Goal: Check status: Check status

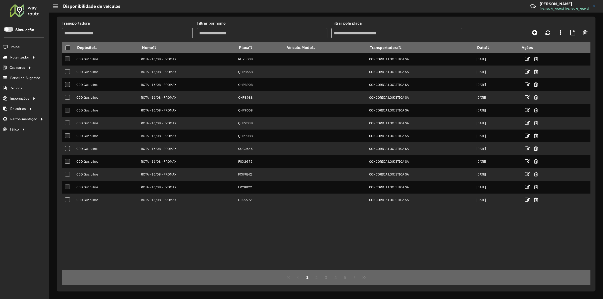
click at [0, 0] on span "Entregas" at bounding box center [0, 0] width 0 height 0
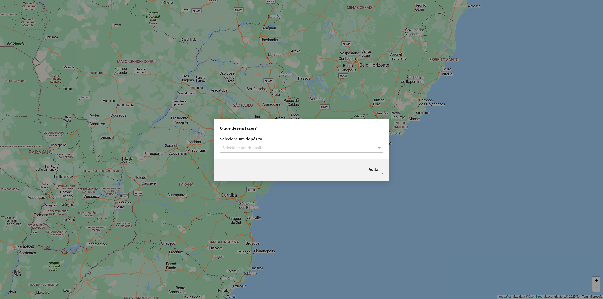
click at [271, 143] on div "Selecione um depósito" at bounding box center [301, 148] width 163 height 10
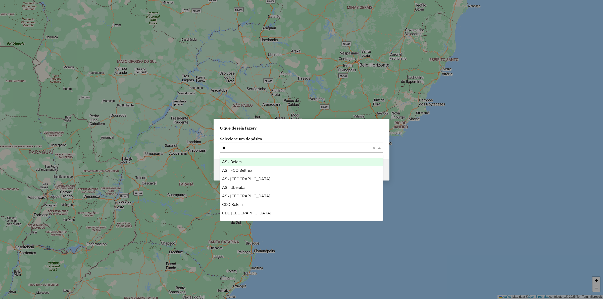
type input "***"
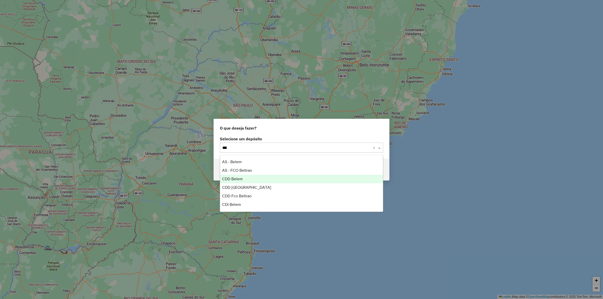
click at [246, 178] on div "CDD Belem" at bounding box center [301, 179] width 163 height 9
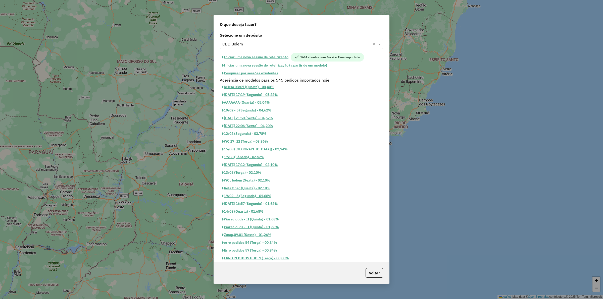
click at [257, 72] on button "Pesquisar por sessões existentes" at bounding box center [250, 73] width 61 height 8
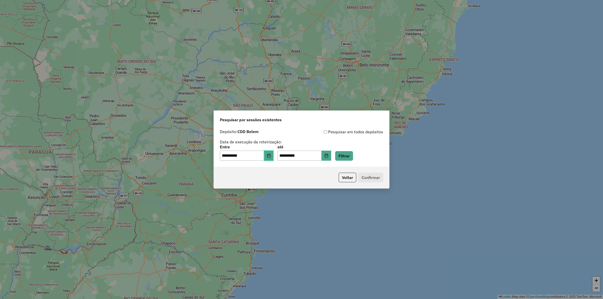
click at [274, 156] on button "Choose Date" at bounding box center [269, 156] width 10 height 10
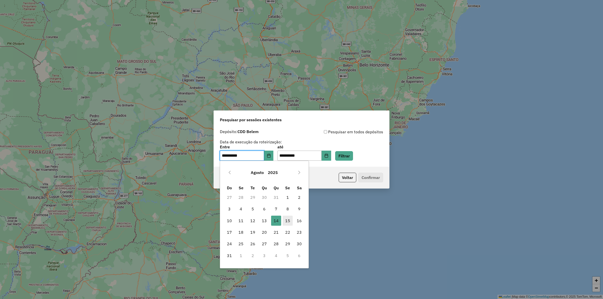
click at [287, 220] on span "15" at bounding box center [288, 221] width 10 height 10
type input "**********"
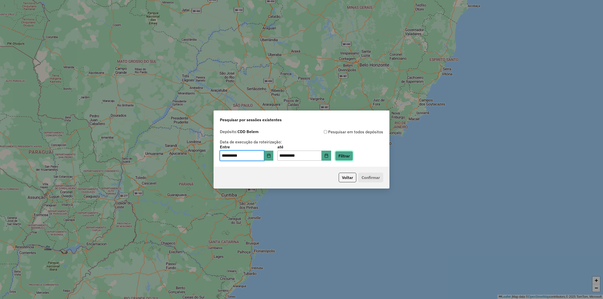
click at [353, 153] on button "Filtrar" at bounding box center [344, 156] width 18 height 10
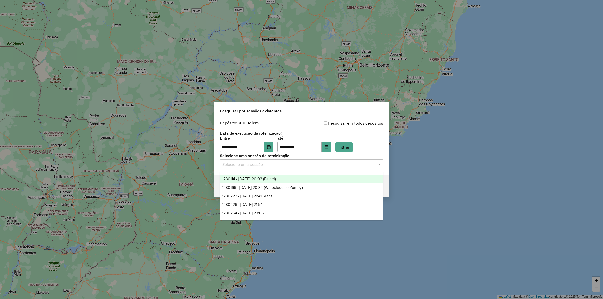
click at [290, 164] on input "text" at bounding box center [296, 165] width 148 height 6
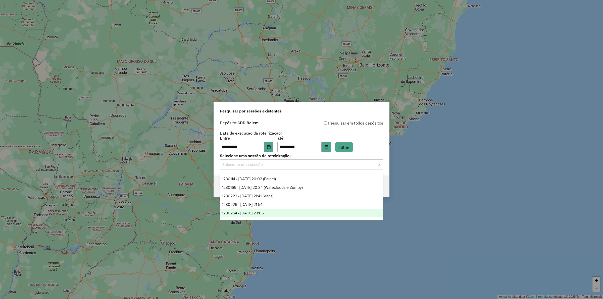
click at [264, 213] on span "1230254 - 15/08/2025 23:06" at bounding box center [243, 213] width 42 height 4
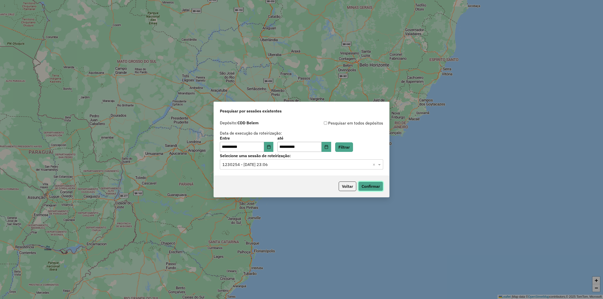
click at [367, 189] on button "Confirmar" at bounding box center [370, 187] width 25 height 10
